Goal: Information Seeking & Learning: Learn about a topic

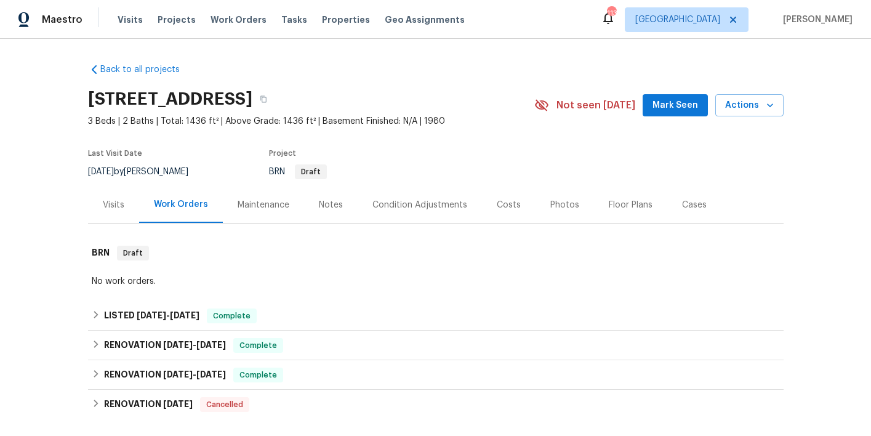
click at [497, 206] on div "Costs" at bounding box center [509, 205] width 24 height 12
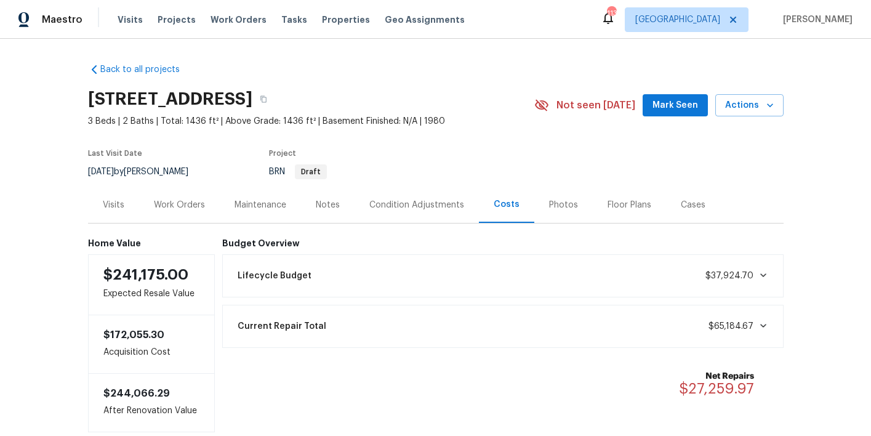
click at [765, 272] on icon at bounding box center [763, 275] width 10 height 10
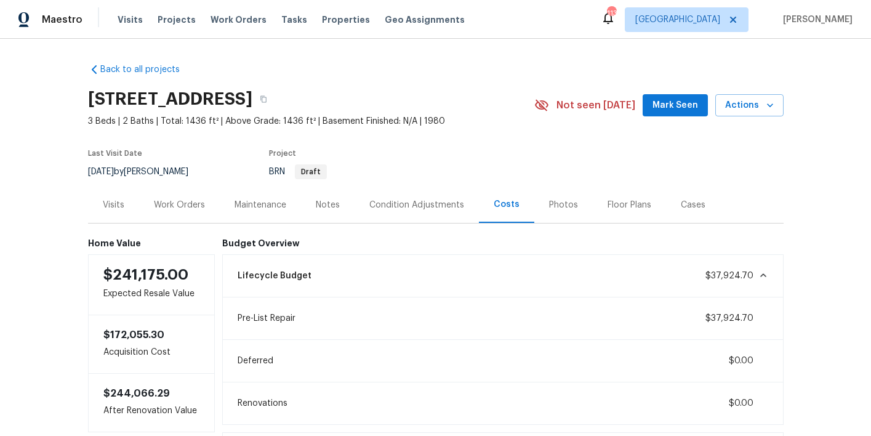
click at [765, 272] on icon at bounding box center [763, 275] width 10 height 10
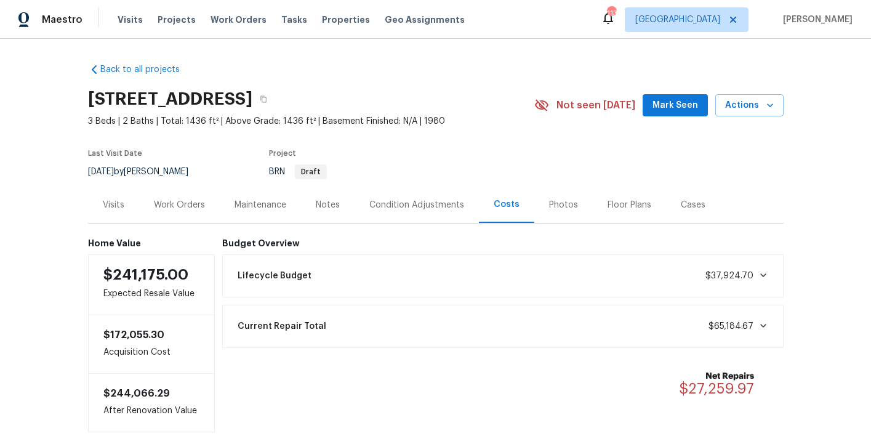
click at [764, 324] on icon at bounding box center [763, 326] width 10 height 10
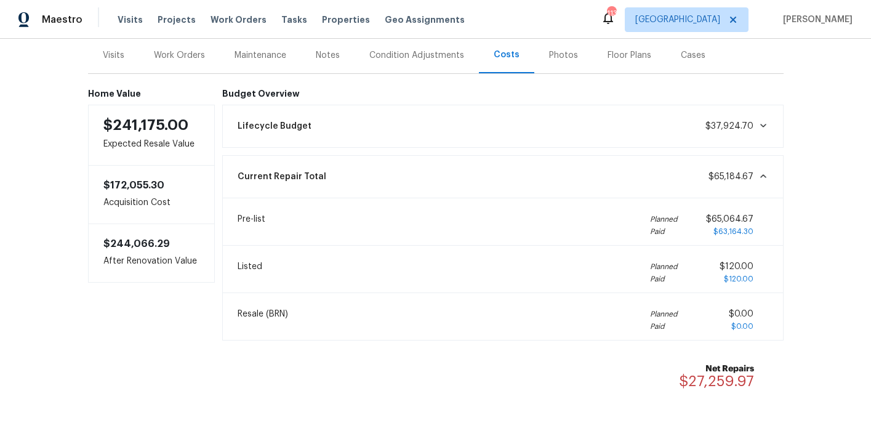
scroll to position [151, 0]
click at [765, 174] on icon at bounding box center [763, 175] width 10 height 10
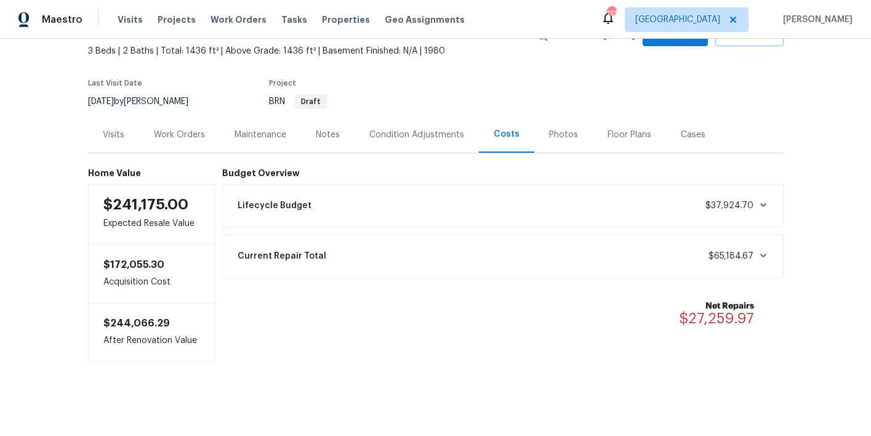
click at [183, 134] on div "Work Orders" at bounding box center [179, 135] width 51 height 12
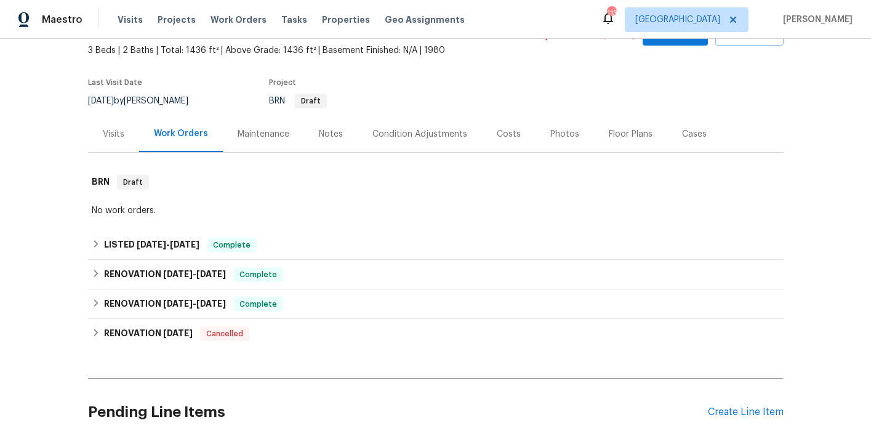
scroll to position [151, 0]
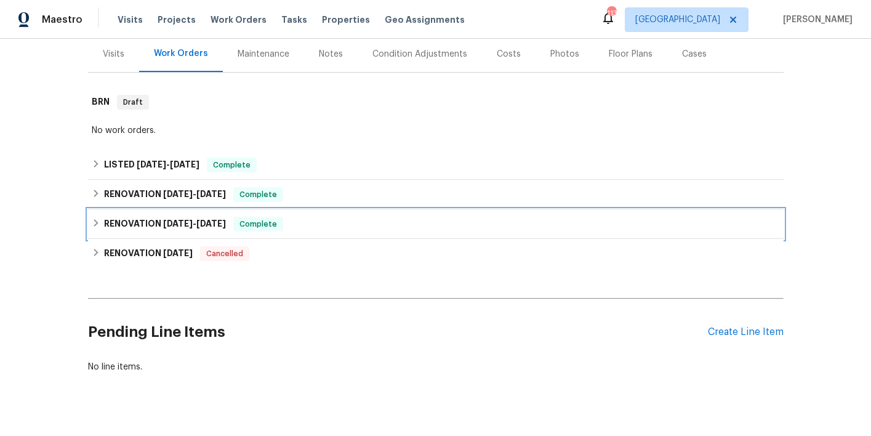
click at [340, 225] on div "RENOVATION 5/29/25 - 7/18/25 Complete" at bounding box center [436, 224] width 688 height 15
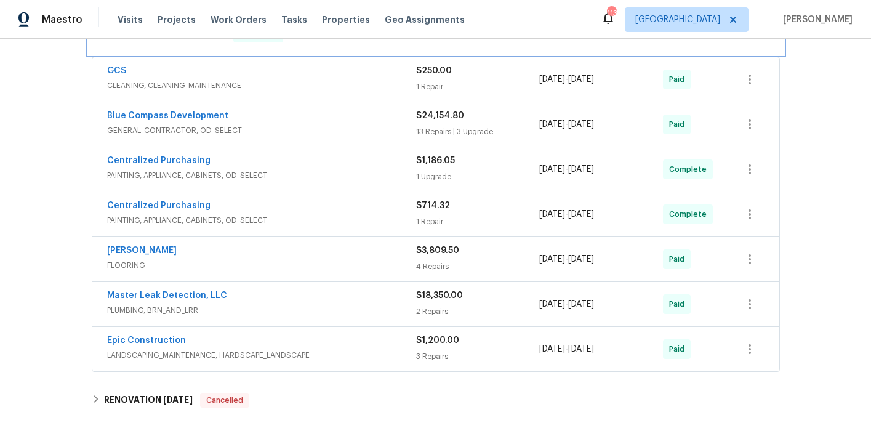
scroll to position [356, 0]
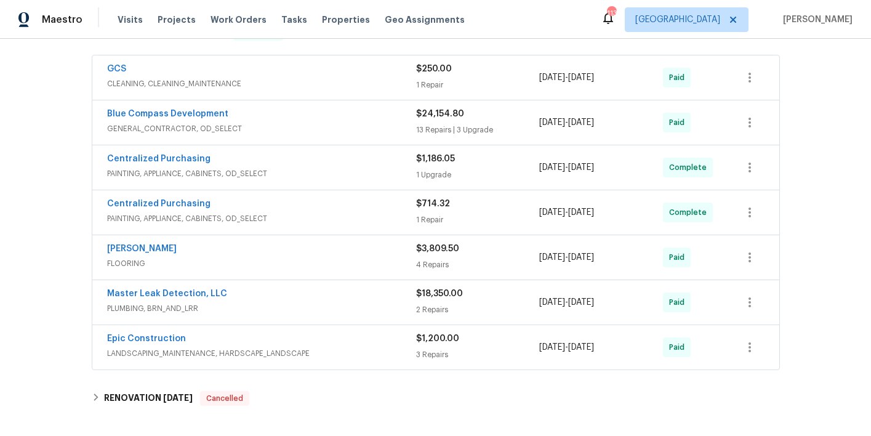
click at [350, 304] on span "PLUMBING, BRN_AND_LRR" at bounding box center [261, 308] width 309 height 12
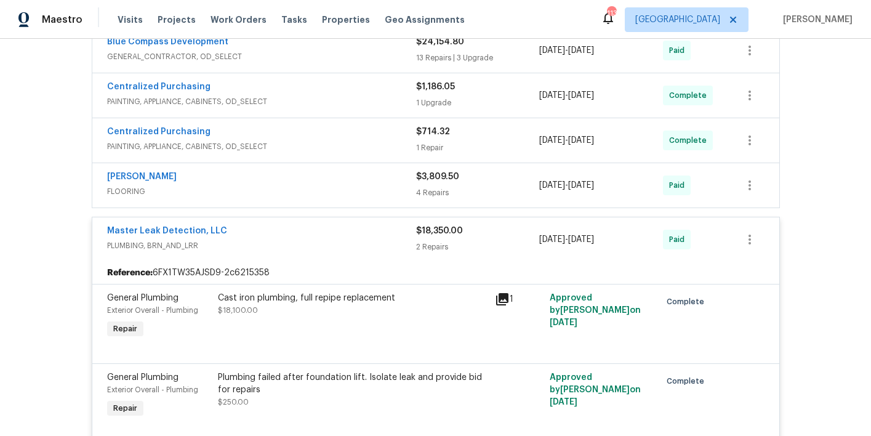
scroll to position [417, 0]
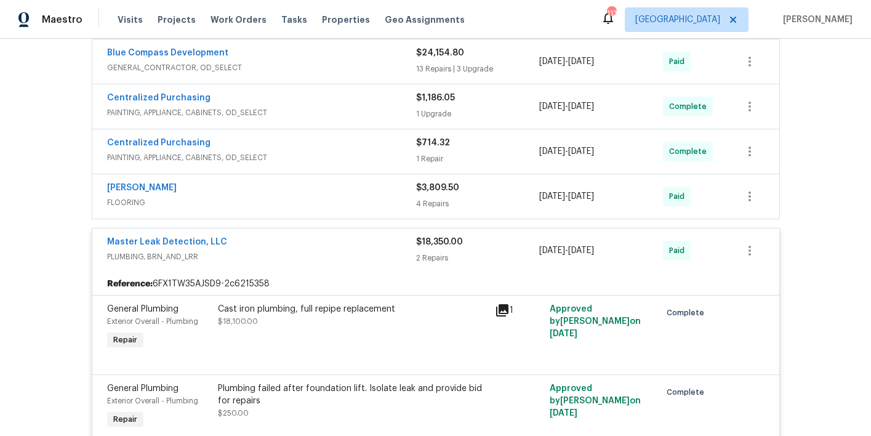
click at [329, 243] on div "Master Leak Detection, LLC" at bounding box center [261, 243] width 309 height 15
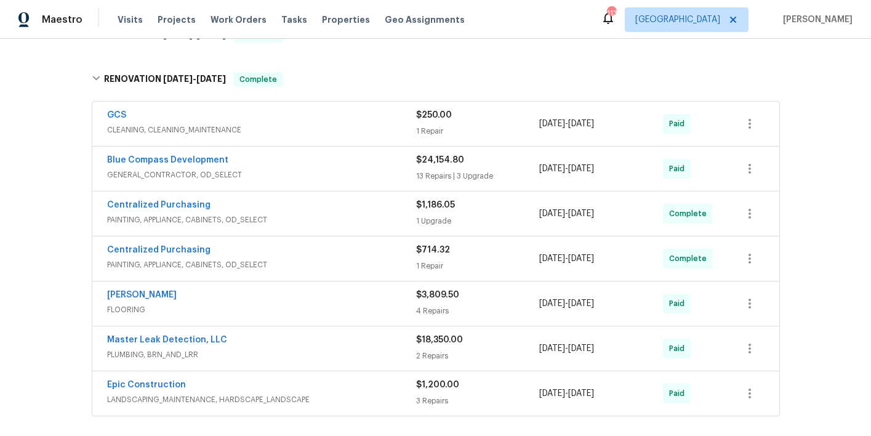
scroll to position [318, 0]
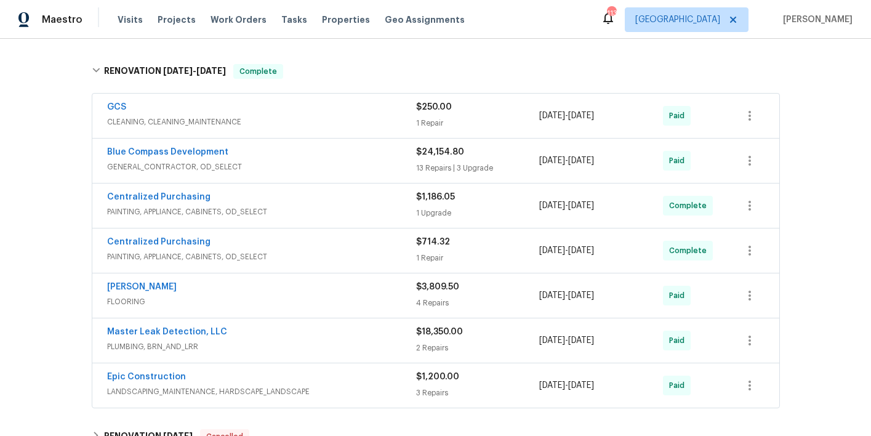
click at [351, 156] on div "Blue Compass Development" at bounding box center [261, 153] width 309 height 15
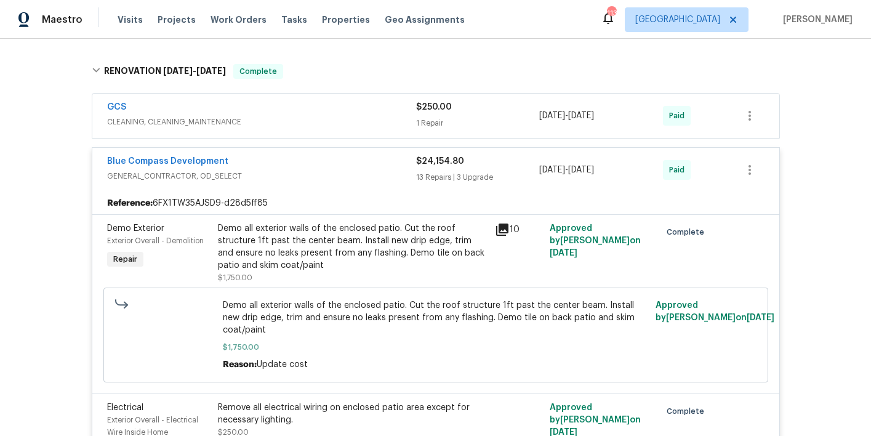
click at [500, 227] on icon at bounding box center [502, 229] width 12 height 12
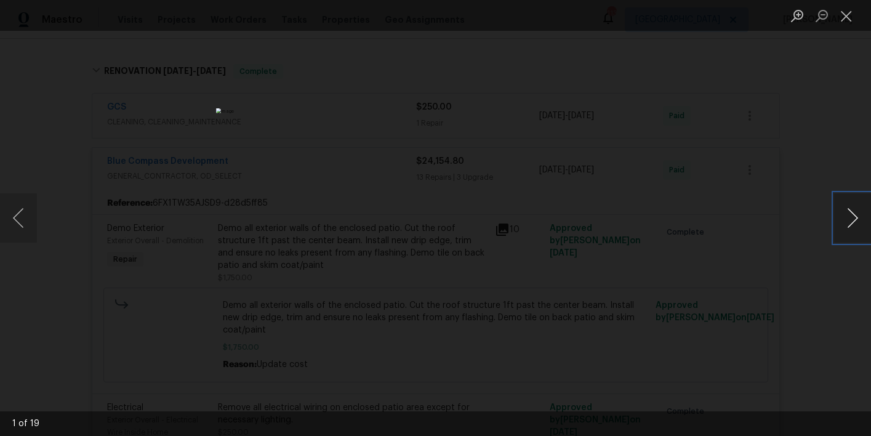
click at [850, 220] on button "Next image" at bounding box center [852, 217] width 37 height 49
click at [848, 220] on button "Next image" at bounding box center [852, 217] width 37 height 49
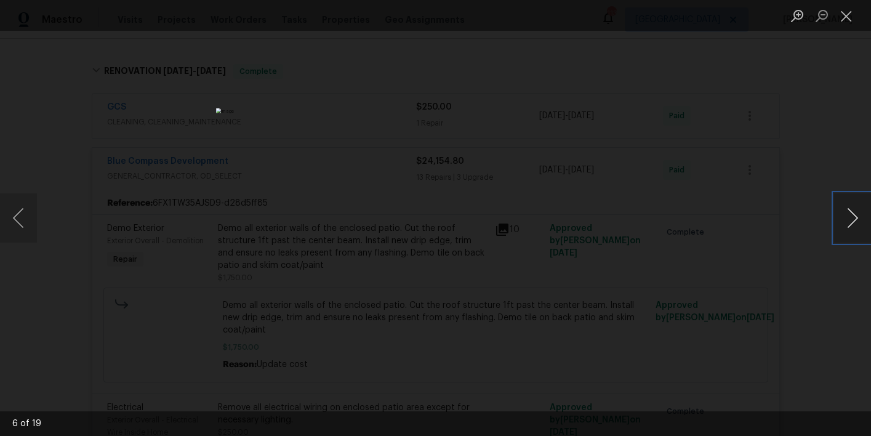
click at [848, 220] on button "Next image" at bounding box center [852, 217] width 37 height 49
click at [812, 161] on div "Lightbox" at bounding box center [435, 218] width 871 height 436
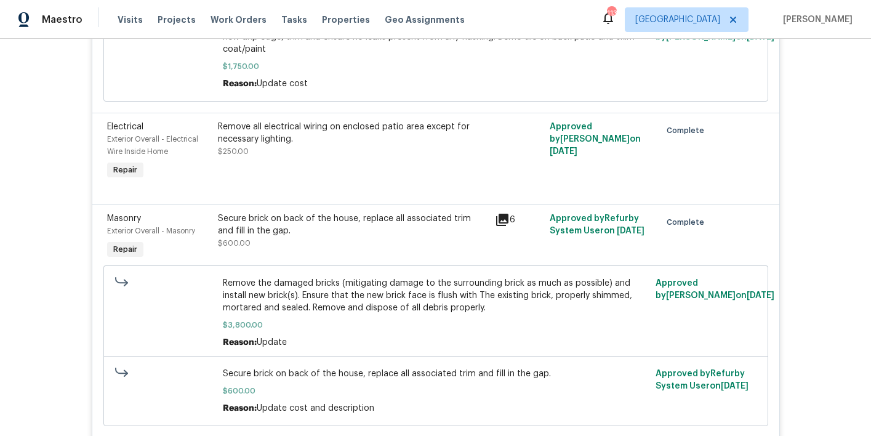
scroll to position [601, 0]
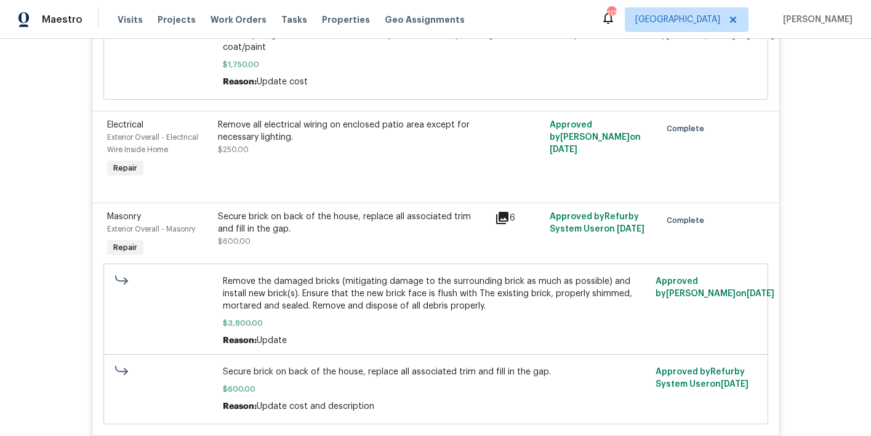
click at [505, 220] on icon at bounding box center [502, 218] width 15 height 15
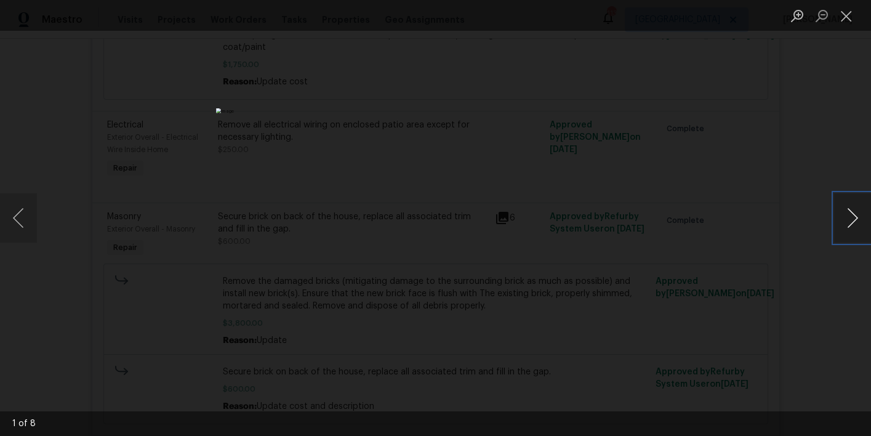
click at [853, 221] on button "Next image" at bounding box center [852, 217] width 37 height 49
click at [796, 171] on div "Lightbox" at bounding box center [435, 218] width 871 height 436
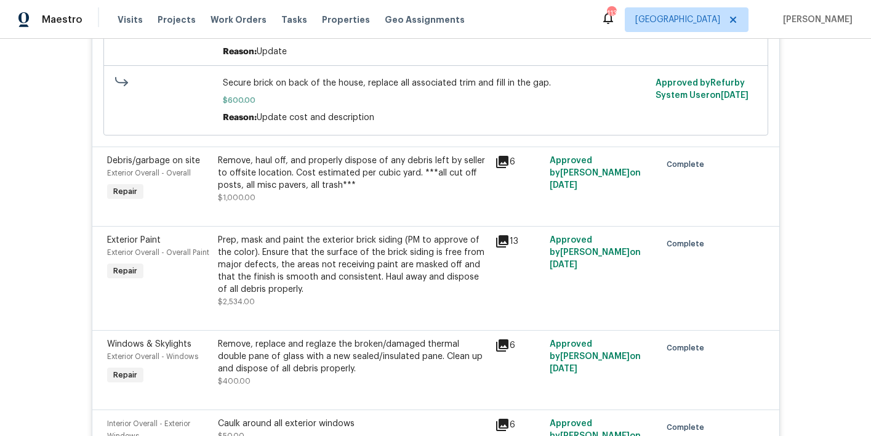
scroll to position [892, 0]
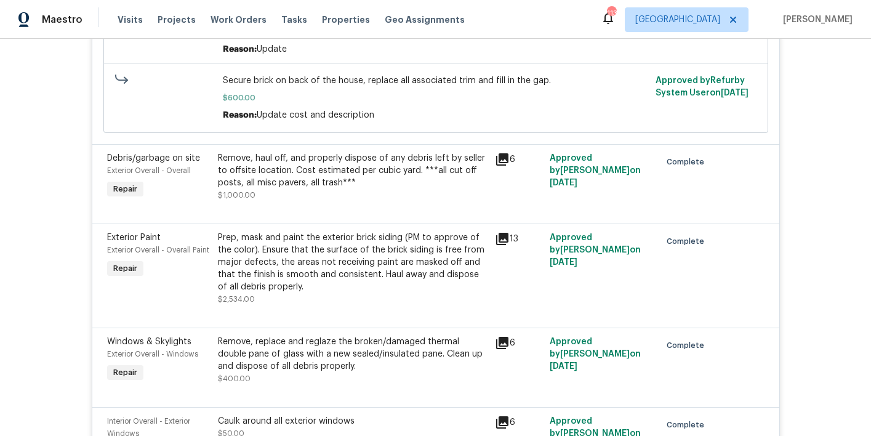
click at [502, 162] on icon at bounding box center [502, 159] width 12 height 12
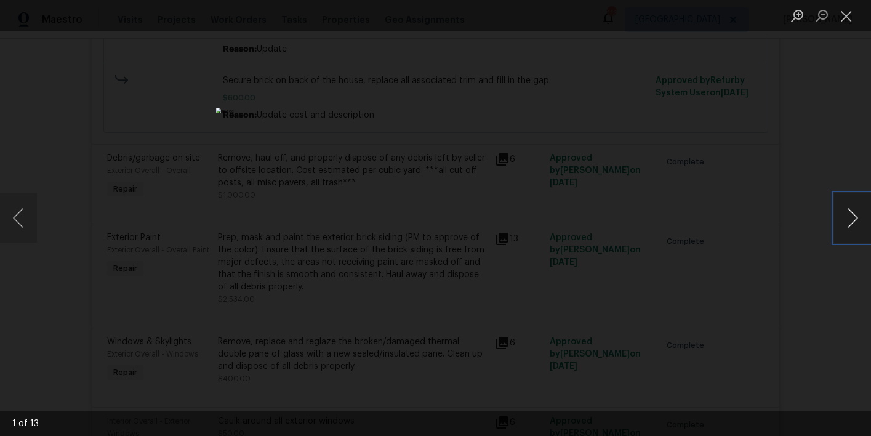
click at [851, 217] on button "Next image" at bounding box center [852, 217] width 37 height 49
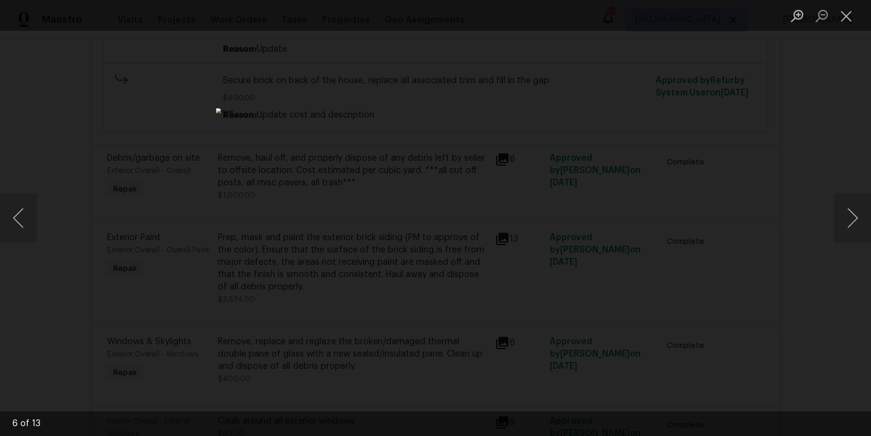
click at [786, 165] on div "Lightbox" at bounding box center [435, 218] width 871 height 436
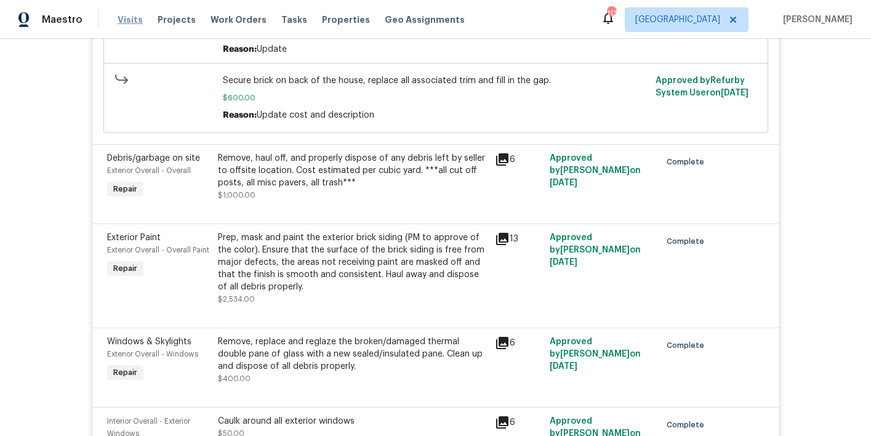
click at [129, 23] on span "Visits" at bounding box center [130, 20] width 25 height 12
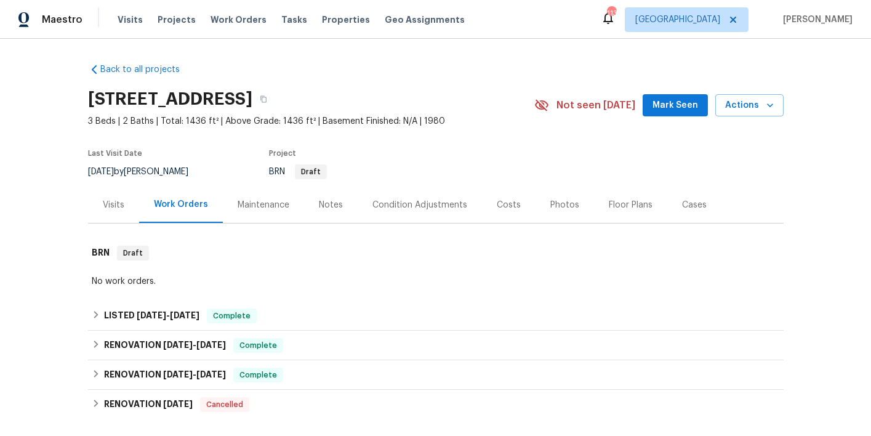
click at [108, 207] on div "Visits" at bounding box center [114, 205] width 22 height 12
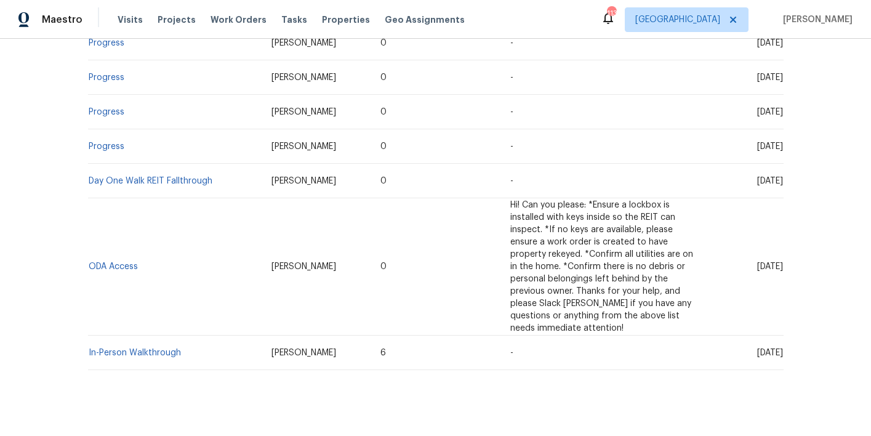
scroll to position [549, 0]
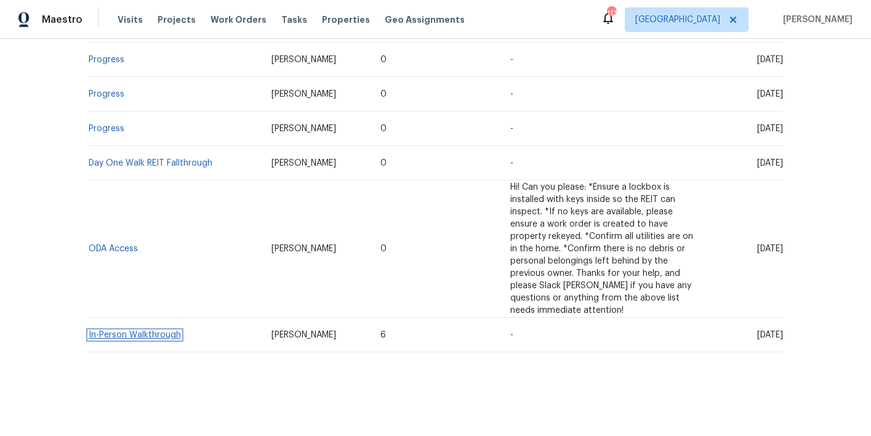
click at [147, 331] on link "In-Person Walkthrough" at bounding box center [135, 335] width 92 height 9
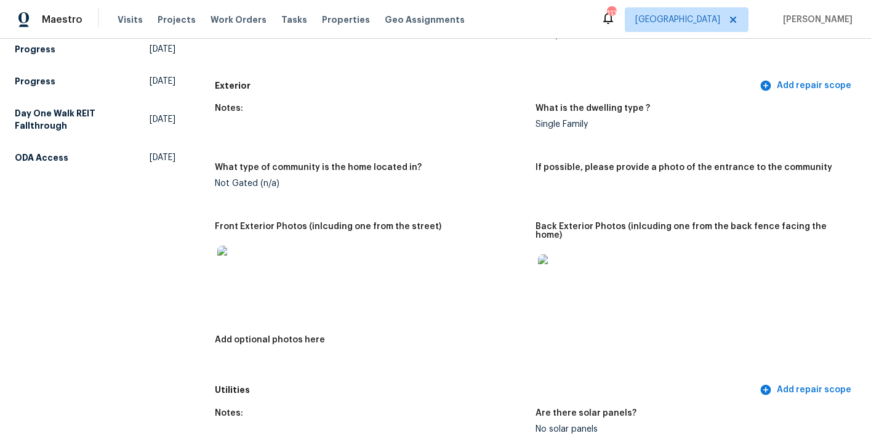
scroll to position [550, 0]
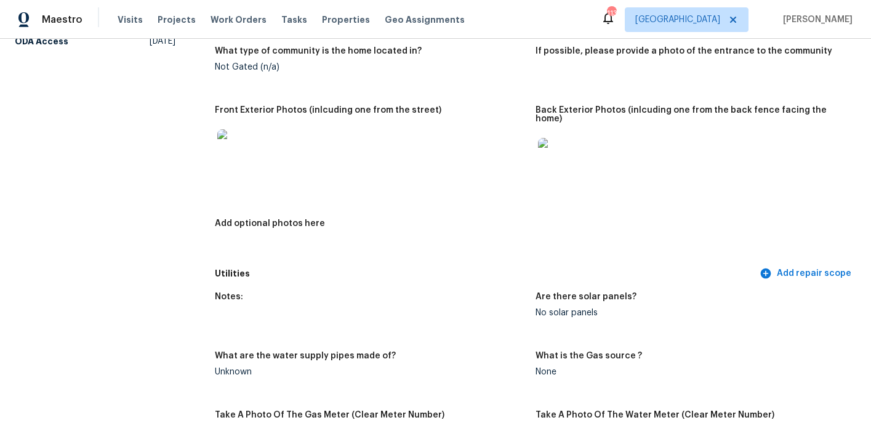
click at [239, 133] on img at bounding box center [236, 148] width 39 height 39
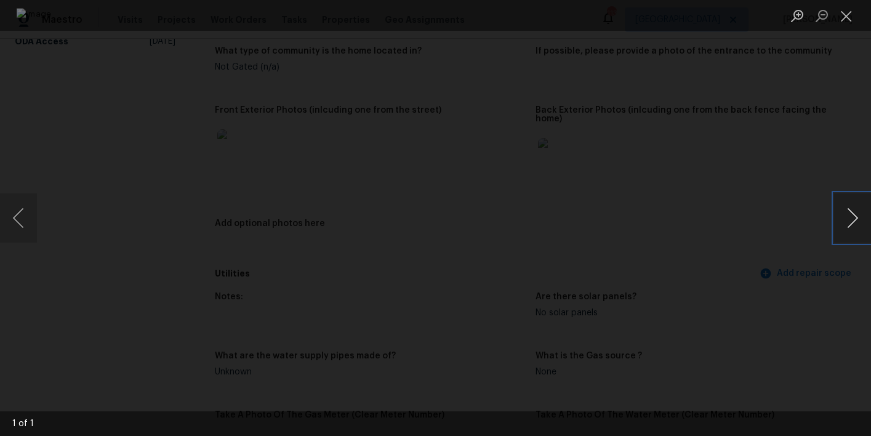
click at [853, 221] on button "Next image" at bounding box center [852, 217] width 37 height 49
click at [842, 22] on button "Close lightbox" at bounding box center [846, 16] width 25 height 22
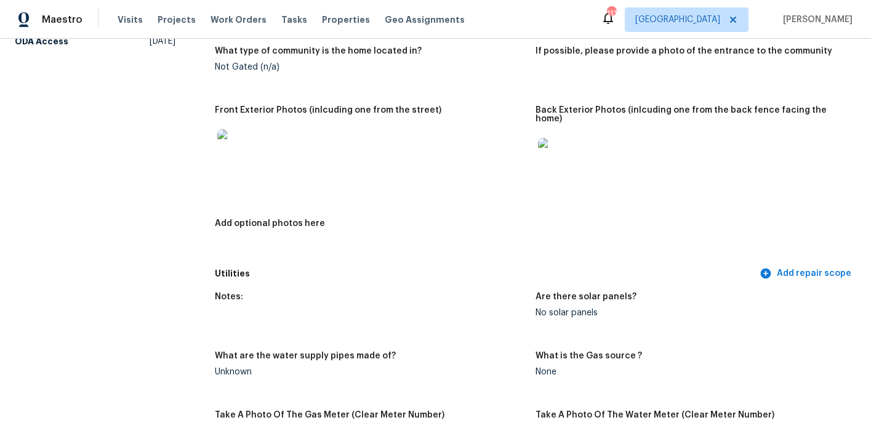
click at [549, 140] on img at bounding box center [557, 157] width 39 height 39
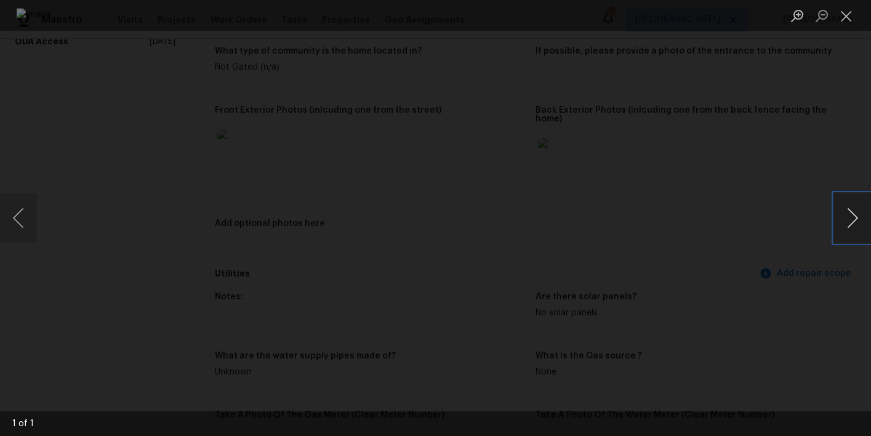
click at [851, 219] on button "Next image" at bounding box center [852, 217] width 37 height 49
click at [847, 18] on button "Close lightbox" at bounding box center [846, 16] width 25 height 22
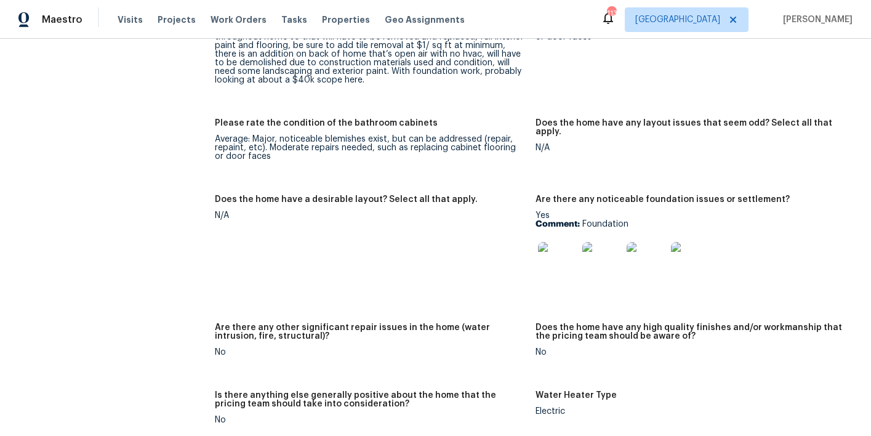
scroll to position [1835, 0]
click at [565, 241] on img at bounding box center [557, 260] width 39 height 39
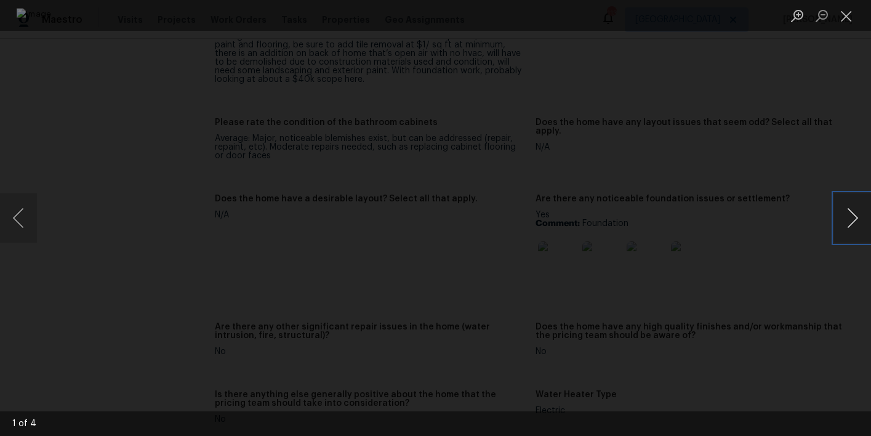
click at [851, 215] on button "Next image" at bounding box center [852, 217] width 37 height 49
click at [829, 172] on div "Lightbox" at bounding box center [435, 218] width 871 height 436
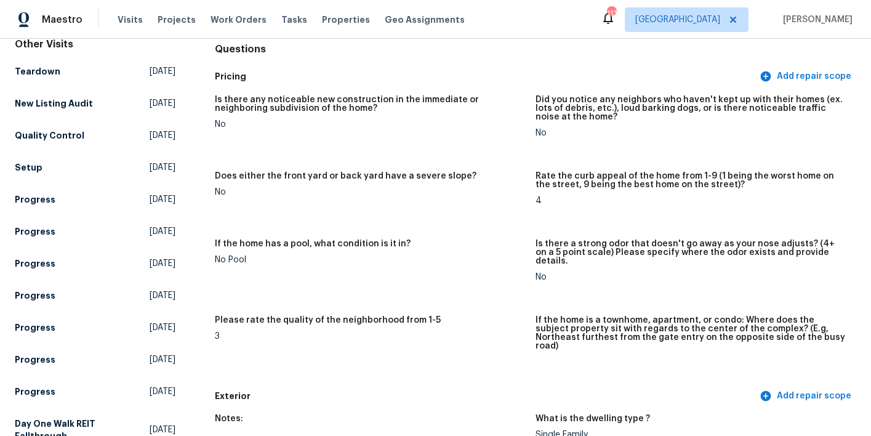
scroll to position [0, 0]
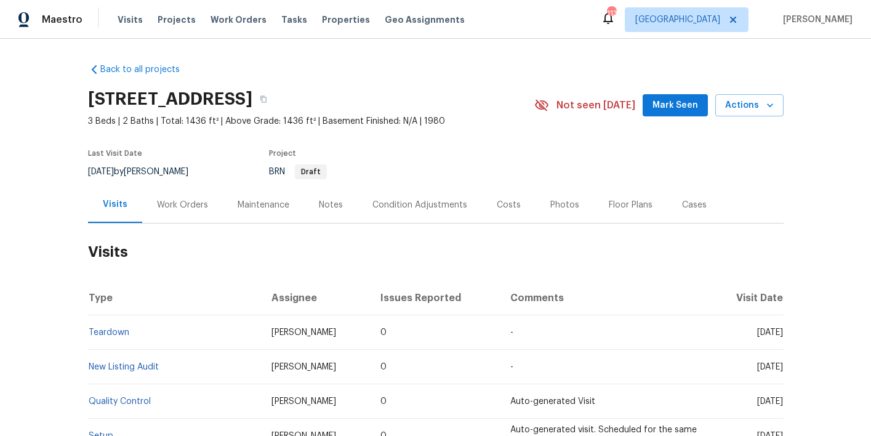
click at [193, 206] on div "Work Orders" at bounding box center [182, 205] width 51 height 12
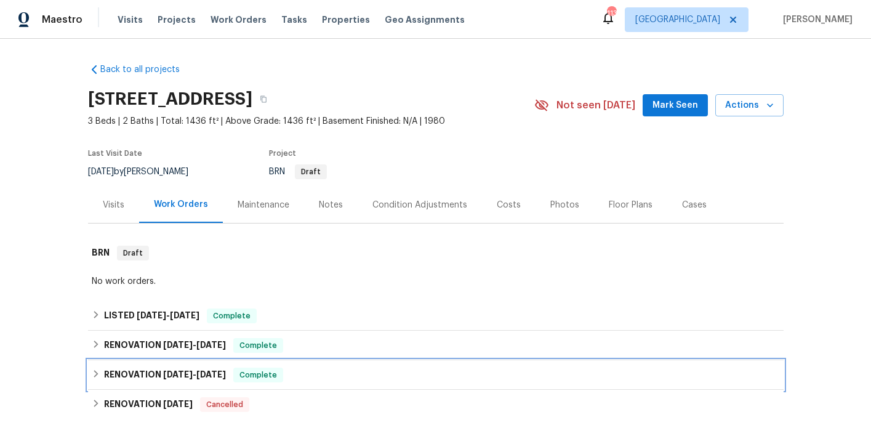
click at [334, 372] on div "RENOVATION 5/29/25 - 7/18/25 Complete" at bounding box center [436, 375] width 688 height 15
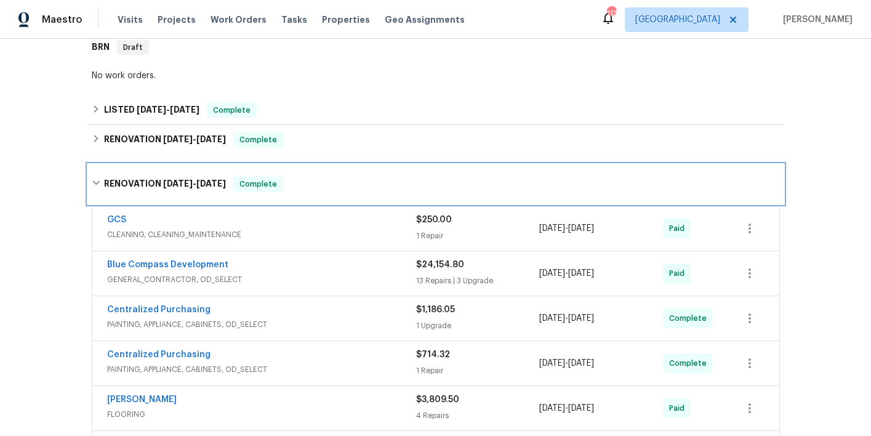
scroll to position [254, 0]
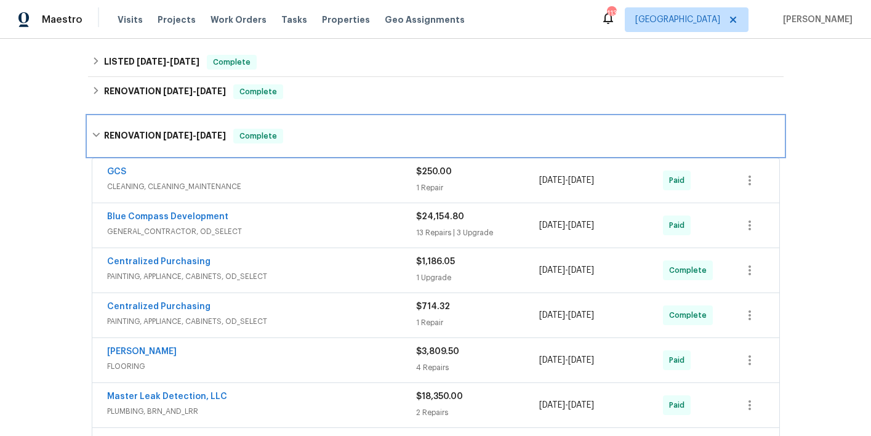
click at [326, 132] on div "RENOVATION 5/29/25 - 7/18/25 Complete" at bounding box center [436, 136] width 688 height 15
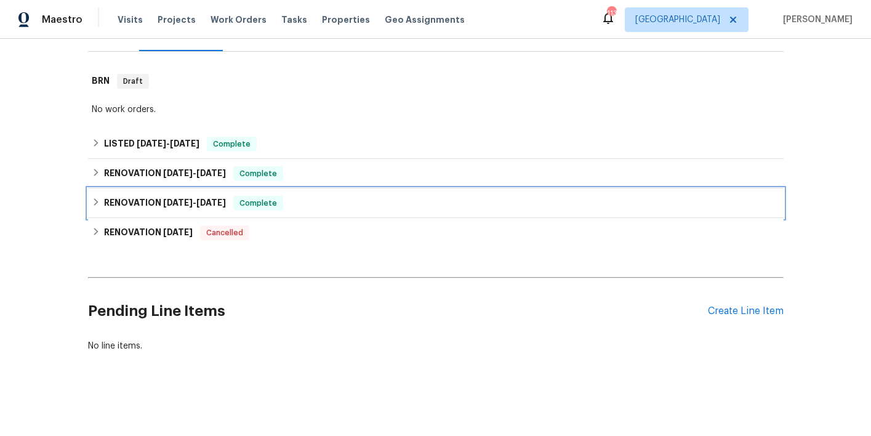
scroll to position [172, 0]
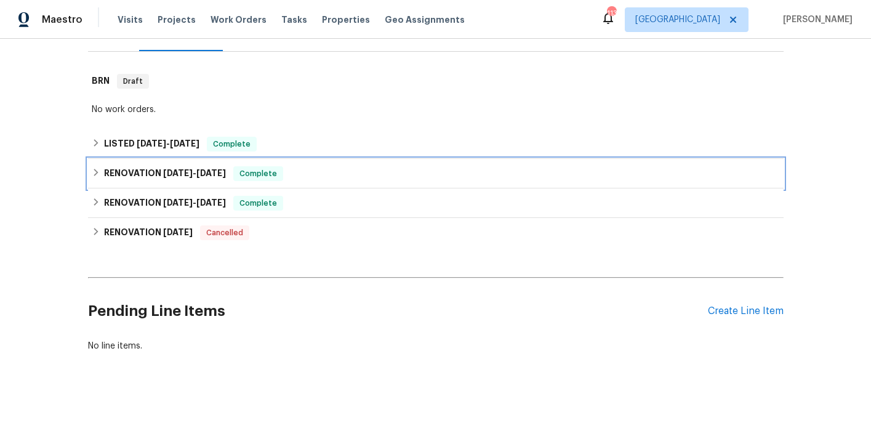
click at [327, 168] on div "RENOVATION 5/29/25 - 6/6/25 Complete" at bounding box center [436, 173] width 688 height 15
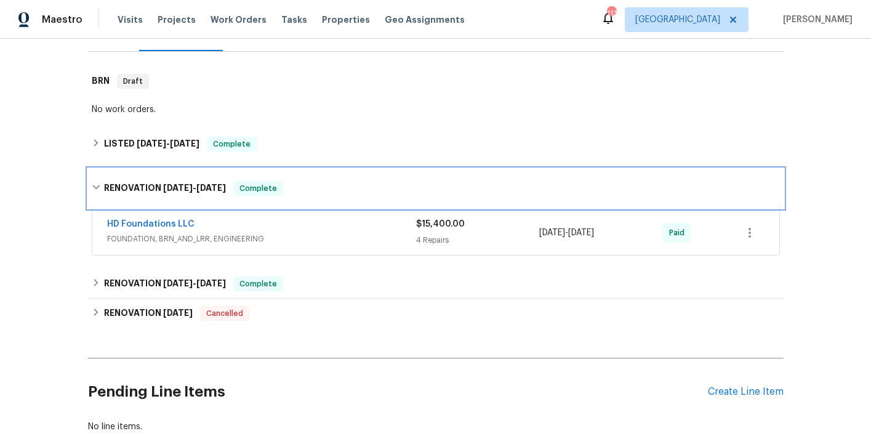
click at [356, 191] on div "RENOVATION 5/29/25 - 6/6/25 Complete" at bounding box center [436, 188] width 688 height 15
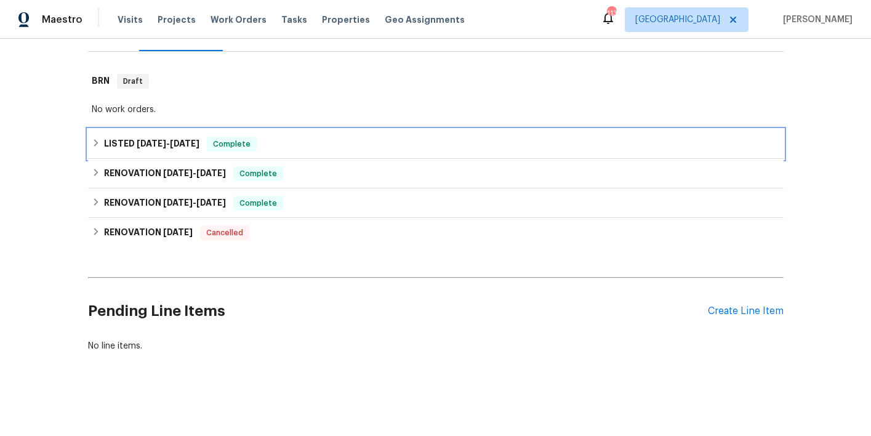
click at [341, 146] on div "LISTED 7/22/25 - 7/23/25 Complete" at bounding box center [436, 144] width 688 height 15
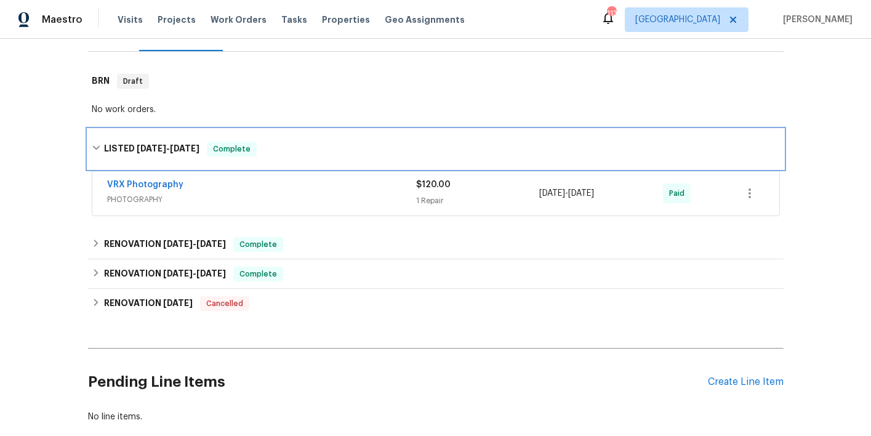
click at [341, 146] on div "LISTED 7/22/25 - 7/23/25 Complete" at bounding box center [436, 149] width 688 height 15
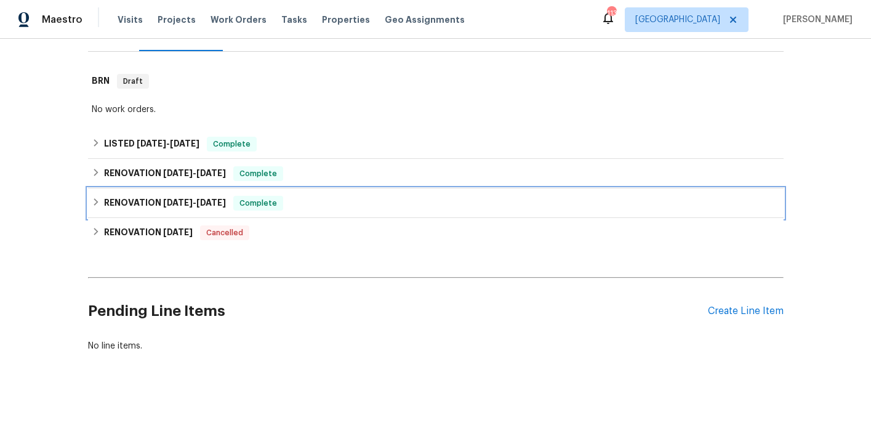
click at [336, 196] on div "RENOVATION 5/29/25 - 7/18/25 Complete" at bounding box center [436, 203] width 688 height 15
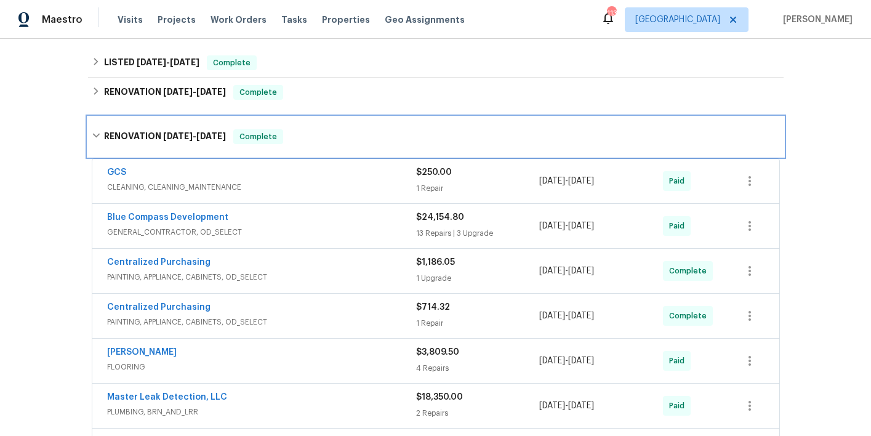
scroll to position [265, 0]
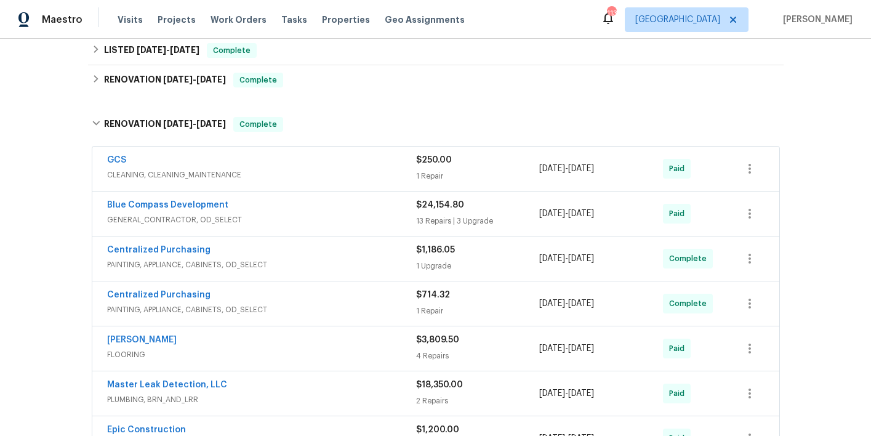
click at [338, 209] on div "Blue Compass Development" at bounding box center [261, 206] width 309 height 15
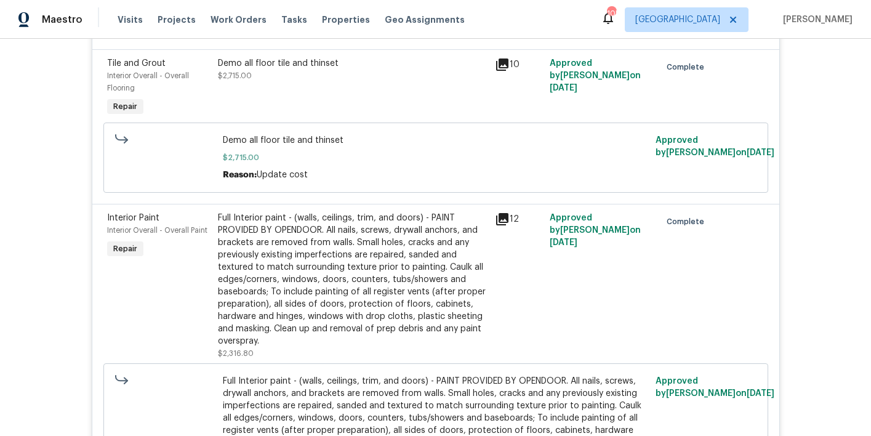
scroll to position [1611, 0]
